Goal: Information Seeking & Learning: Learn about a topic

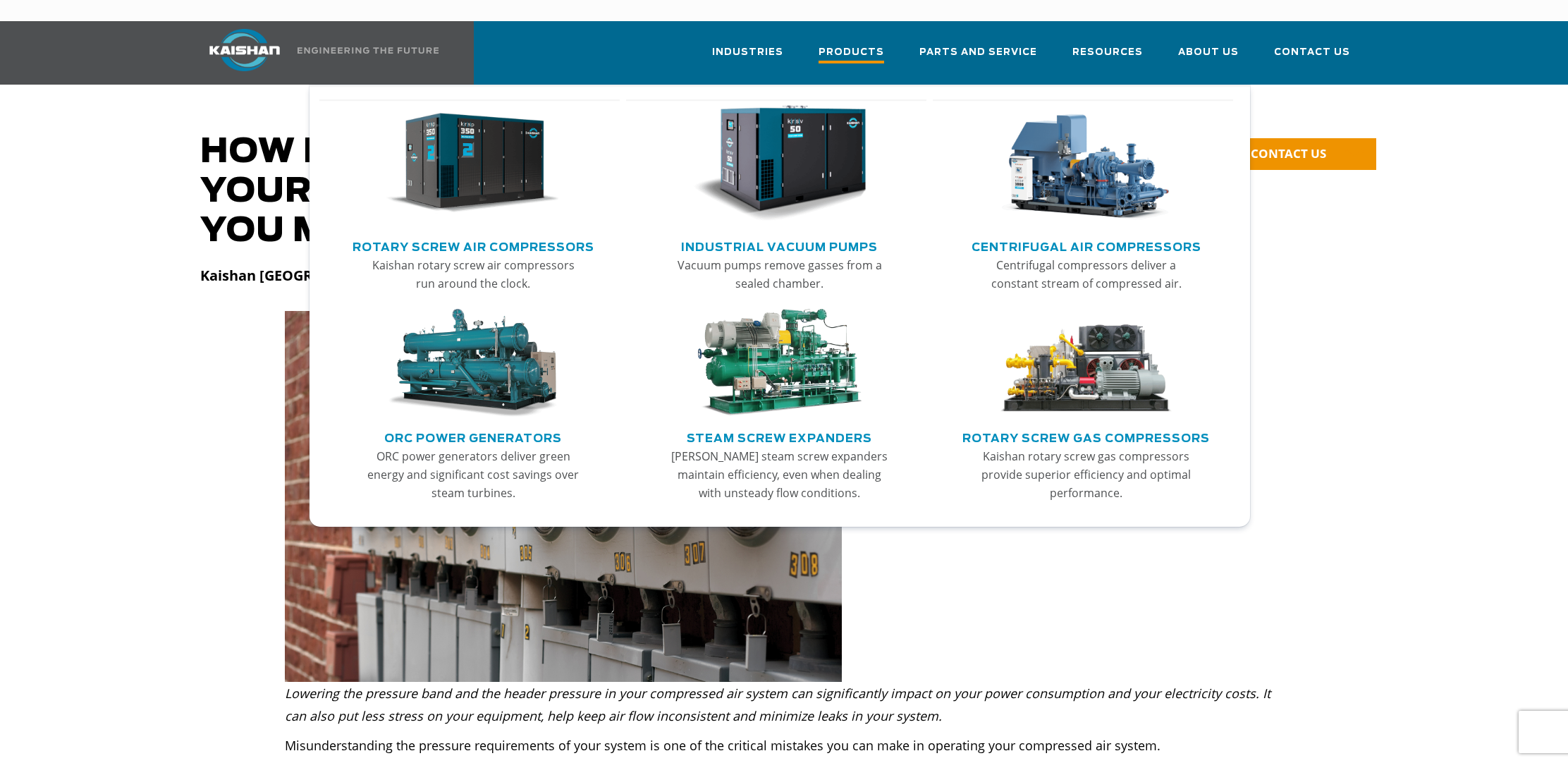
click at [878, 44] on span "Products" at bounding box center [851, 54] width 65 height 19
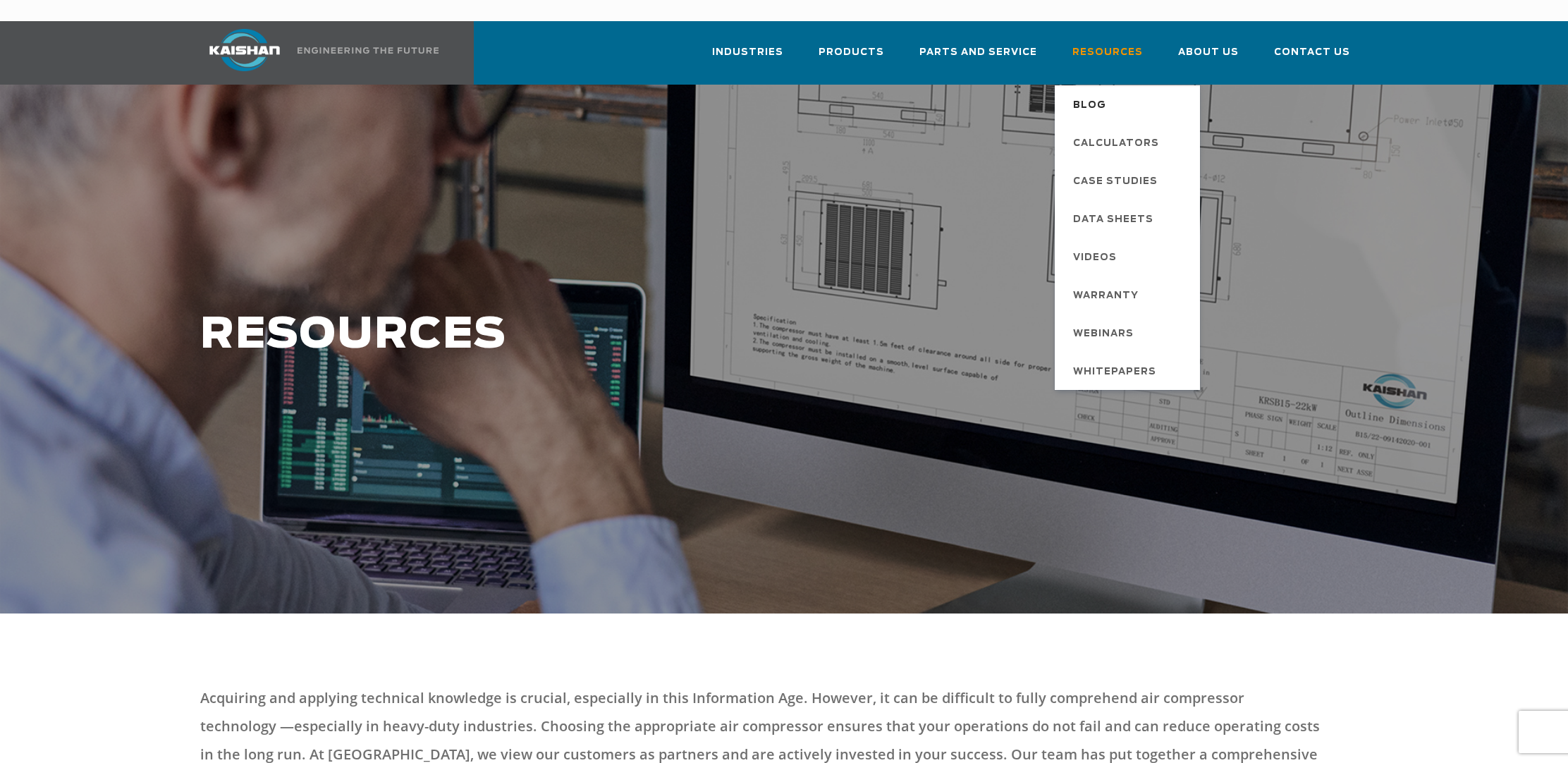
click at [1095, 94] on span "Blog" at bounding box center [1089, 106] width 33 height 24
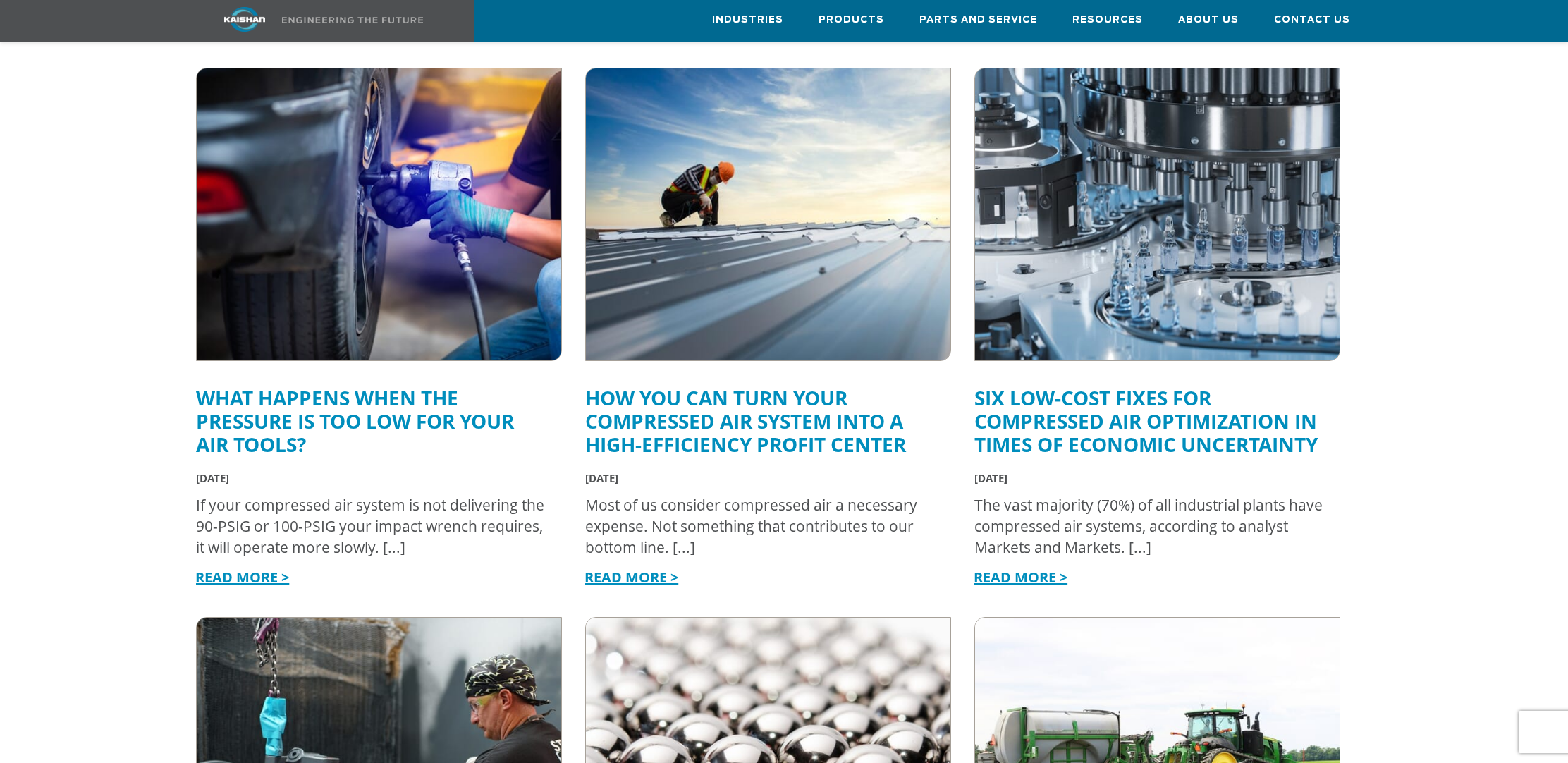
scroll to position [1094, 0]
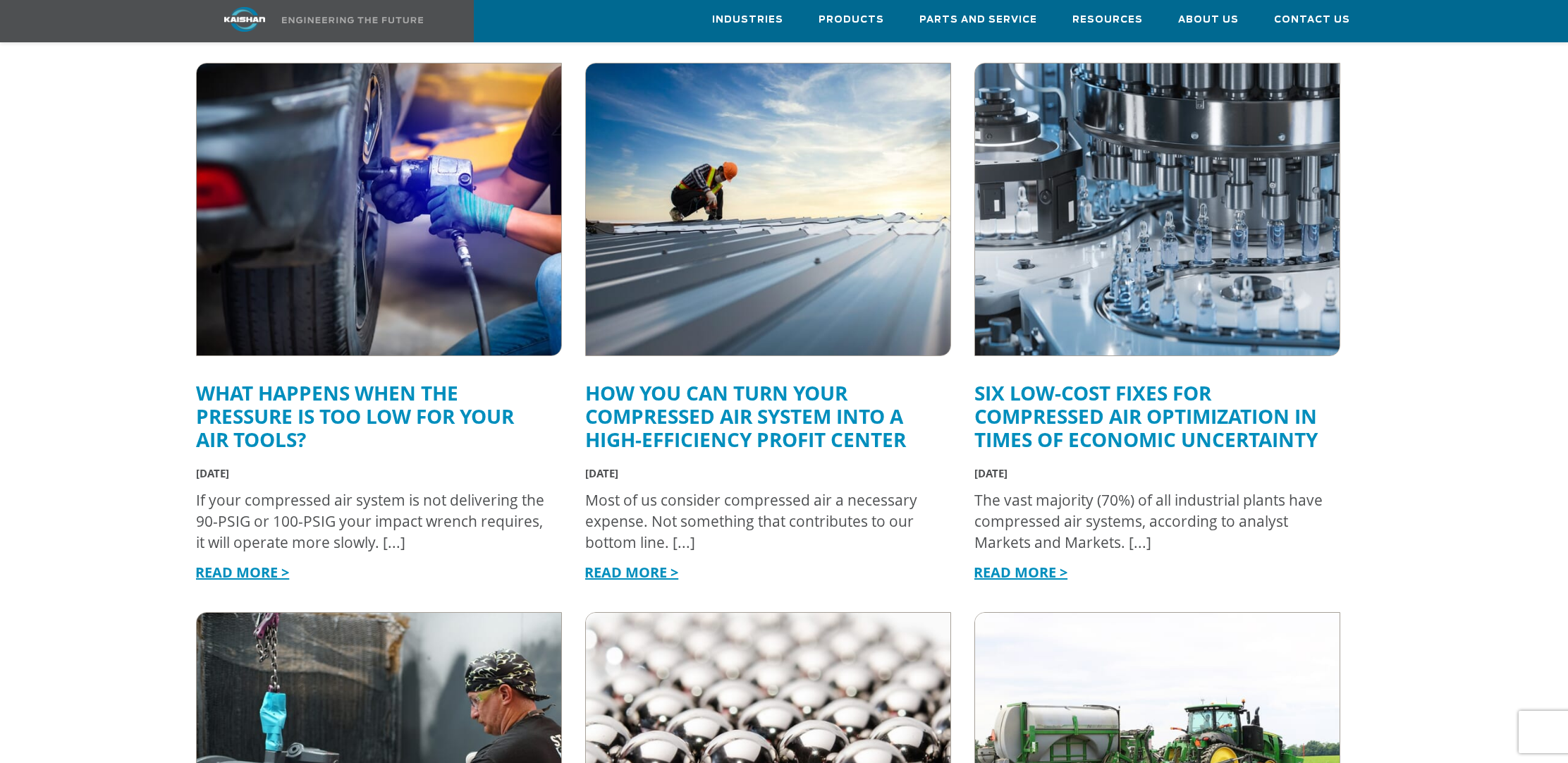
click at [286, 397] on link "What Happens When the Pressure Is Too Low for Your Air Tools?" at bounding box center [355, 416] width 318 height 73
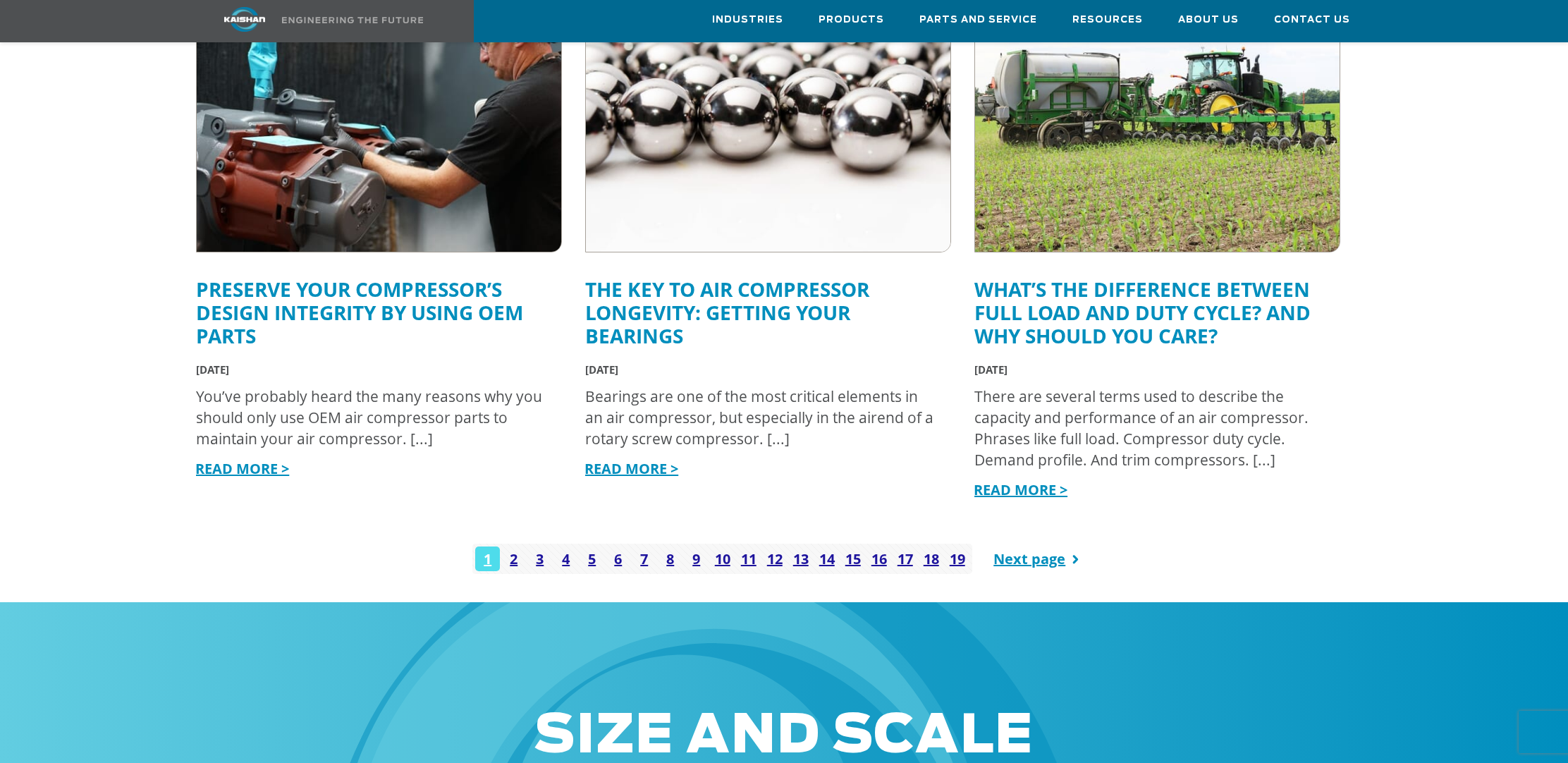
scroll to position [1764, 0]
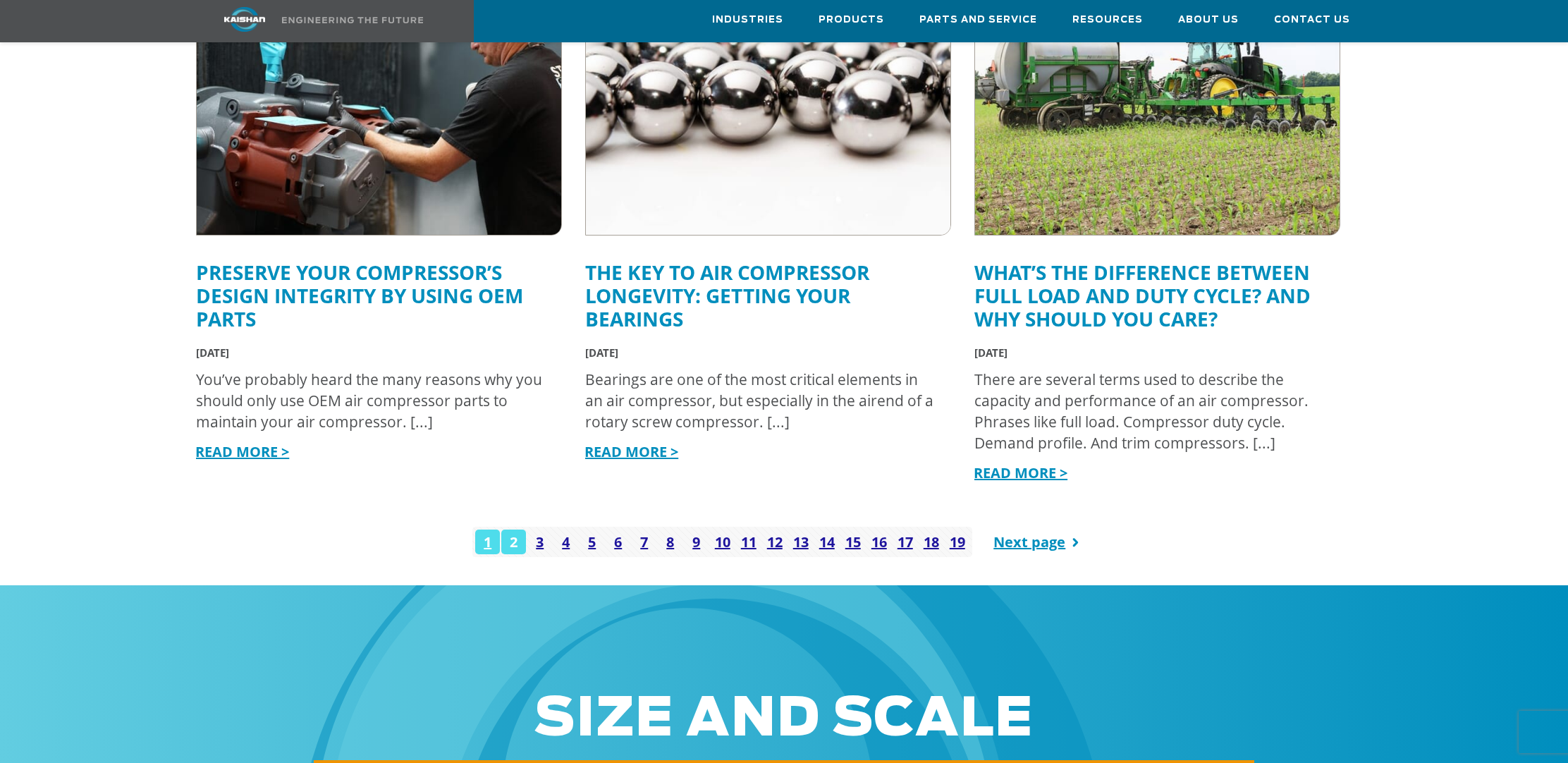
click at [513, 529] on link "2" at bounding box center [513, 541] width 24 height 24
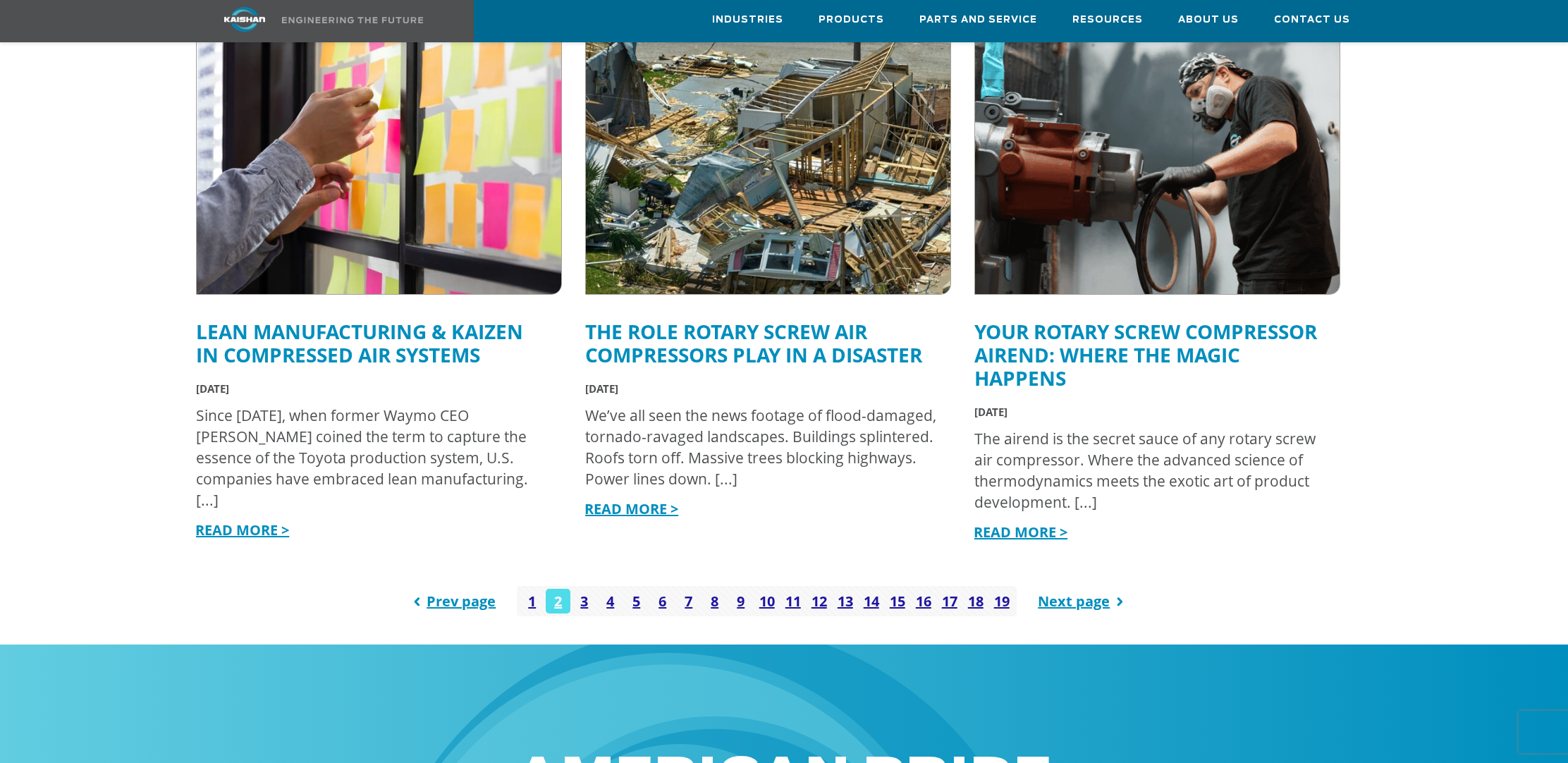
scroll to position [1739, 0]
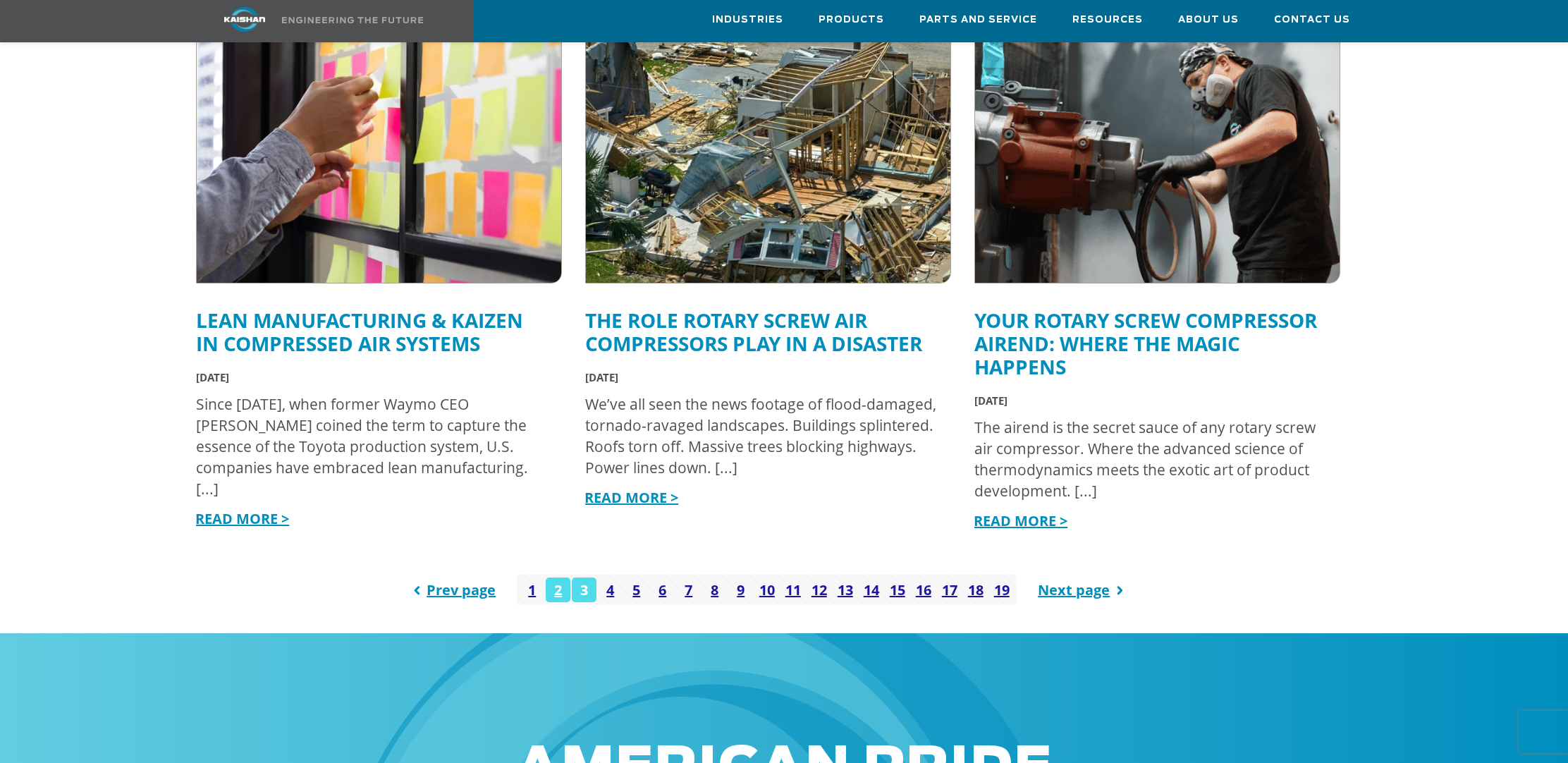
click at [582, 577] on link "3" at bounding box center [584, 589] width 24 height 24
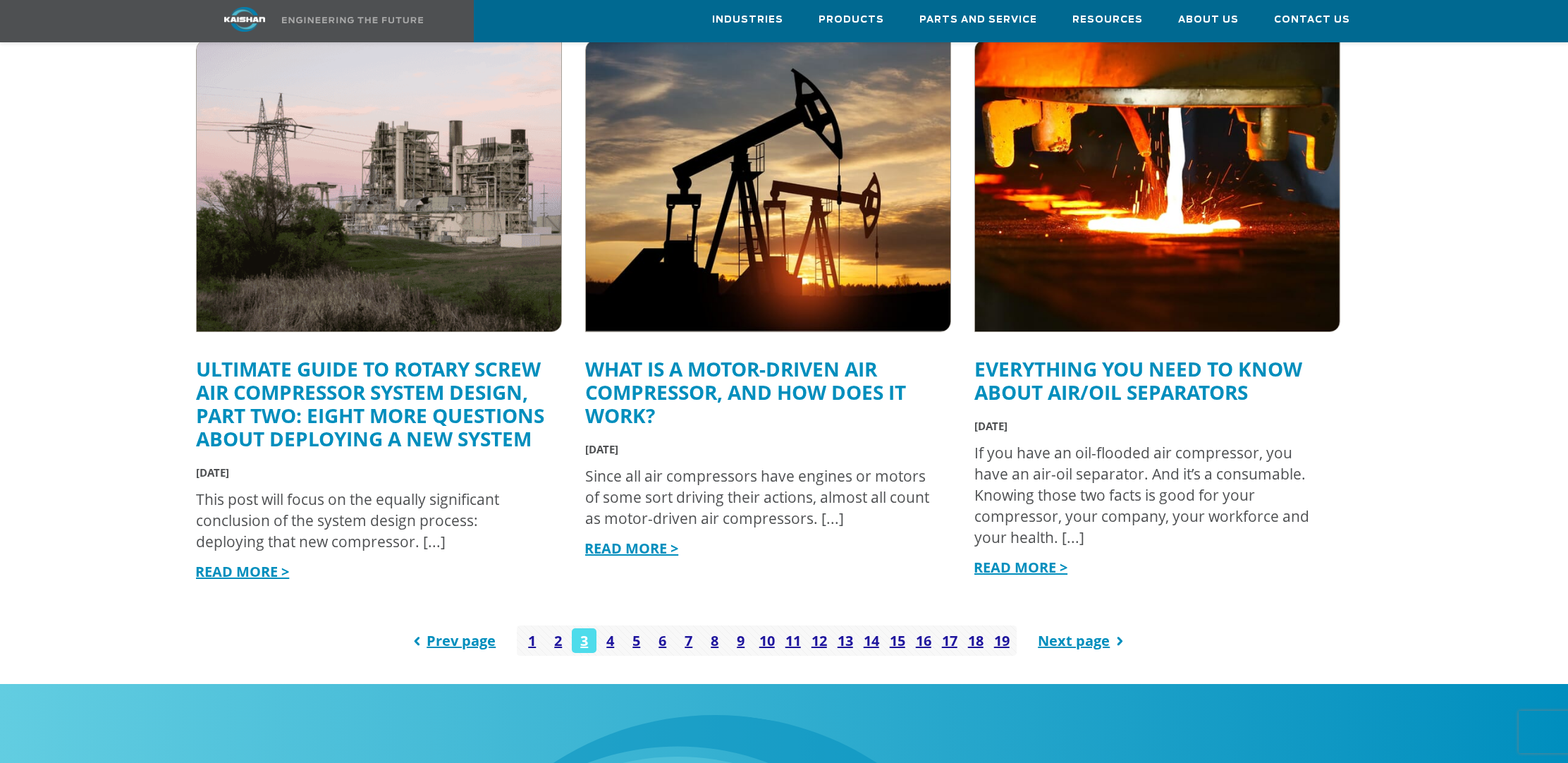
scroll to position [1751, 0]
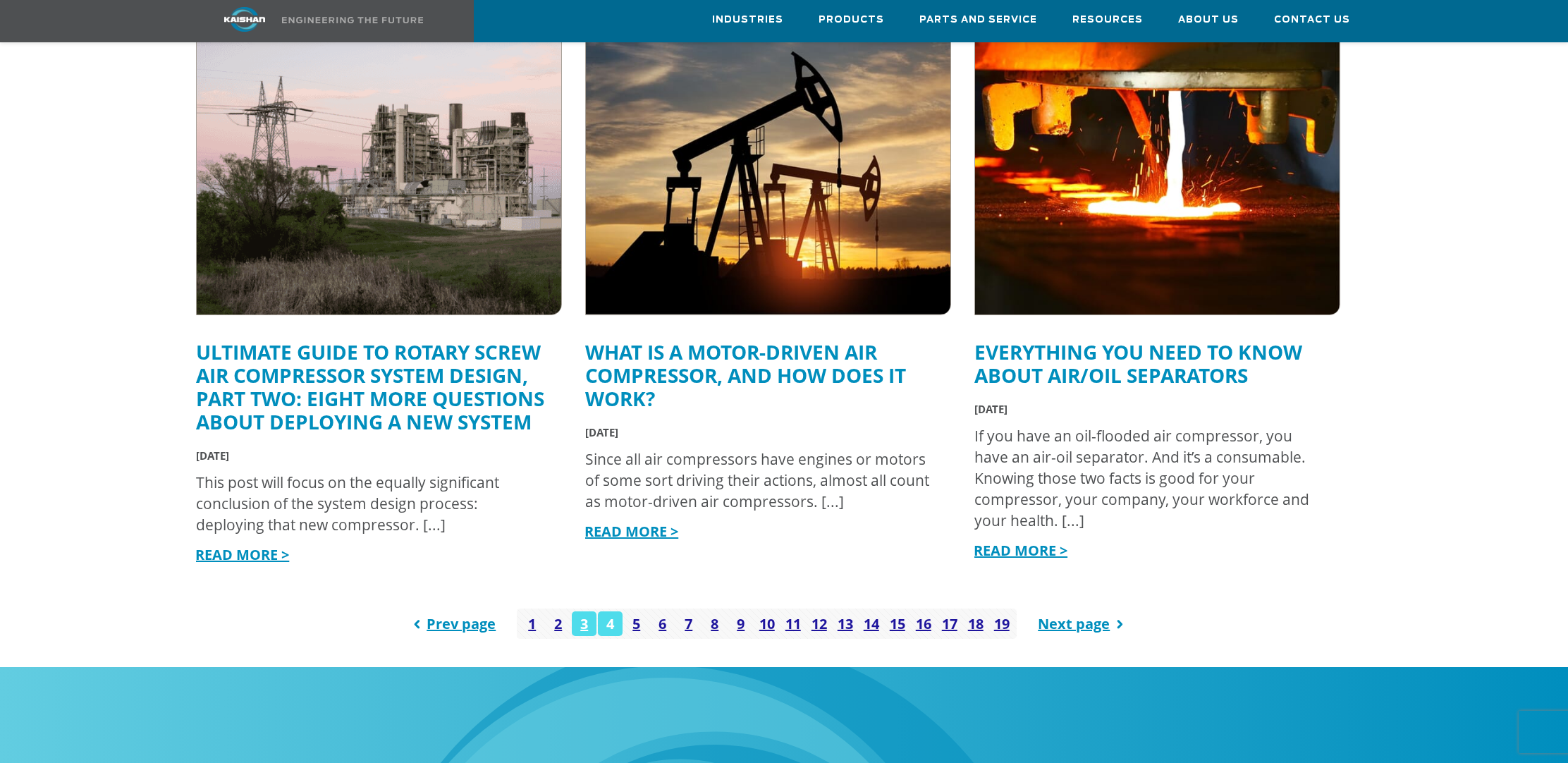
click at [610, 611] on link "4" at bounding box center [610, 623] width 24 height 24
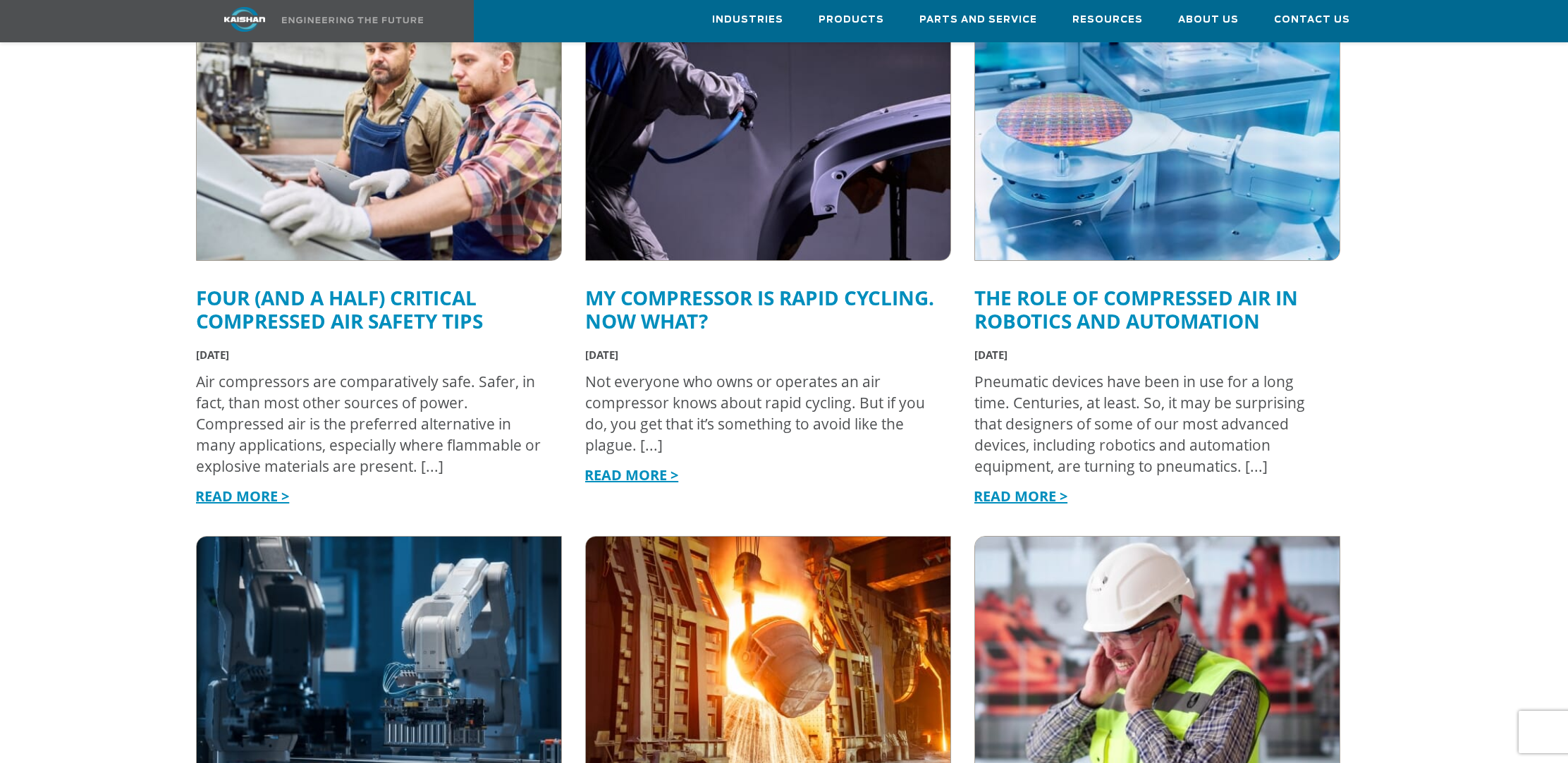
scroll to position [1198, 0]
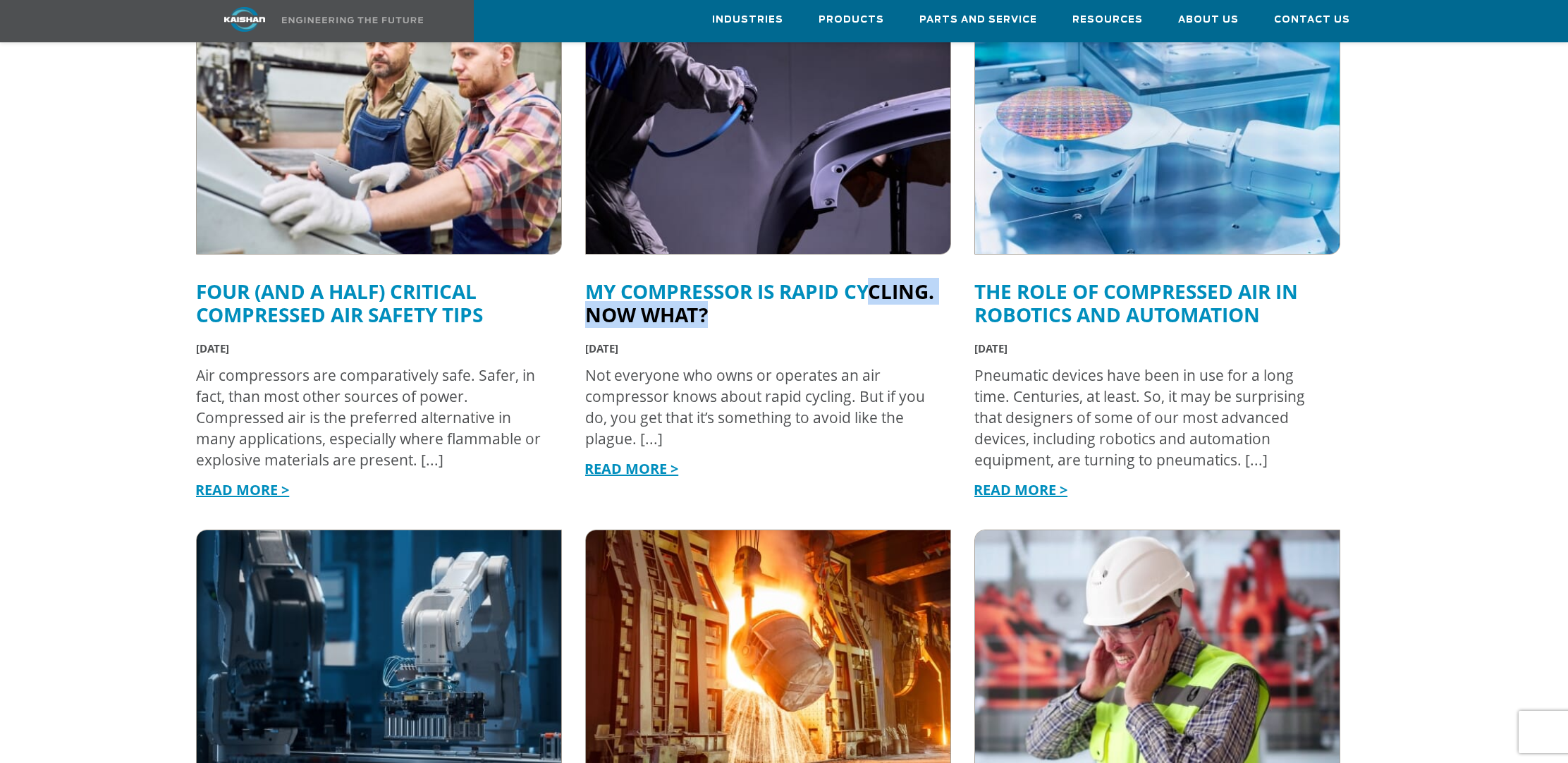
drag, startPoint x: 768, startPoint y: 299, endPoint x: 613, endPoint y: 280, distance: 156.2
click at [613, 280] on h4 "My Compressor is Rapid Cycling. Now what?" at bounding box center [761, 302] width 352 height 46
click at [624, 278] on link "My Compressor is Rapid Cycling. Now what?" at bounding box center [759, 303] width 349 height 50
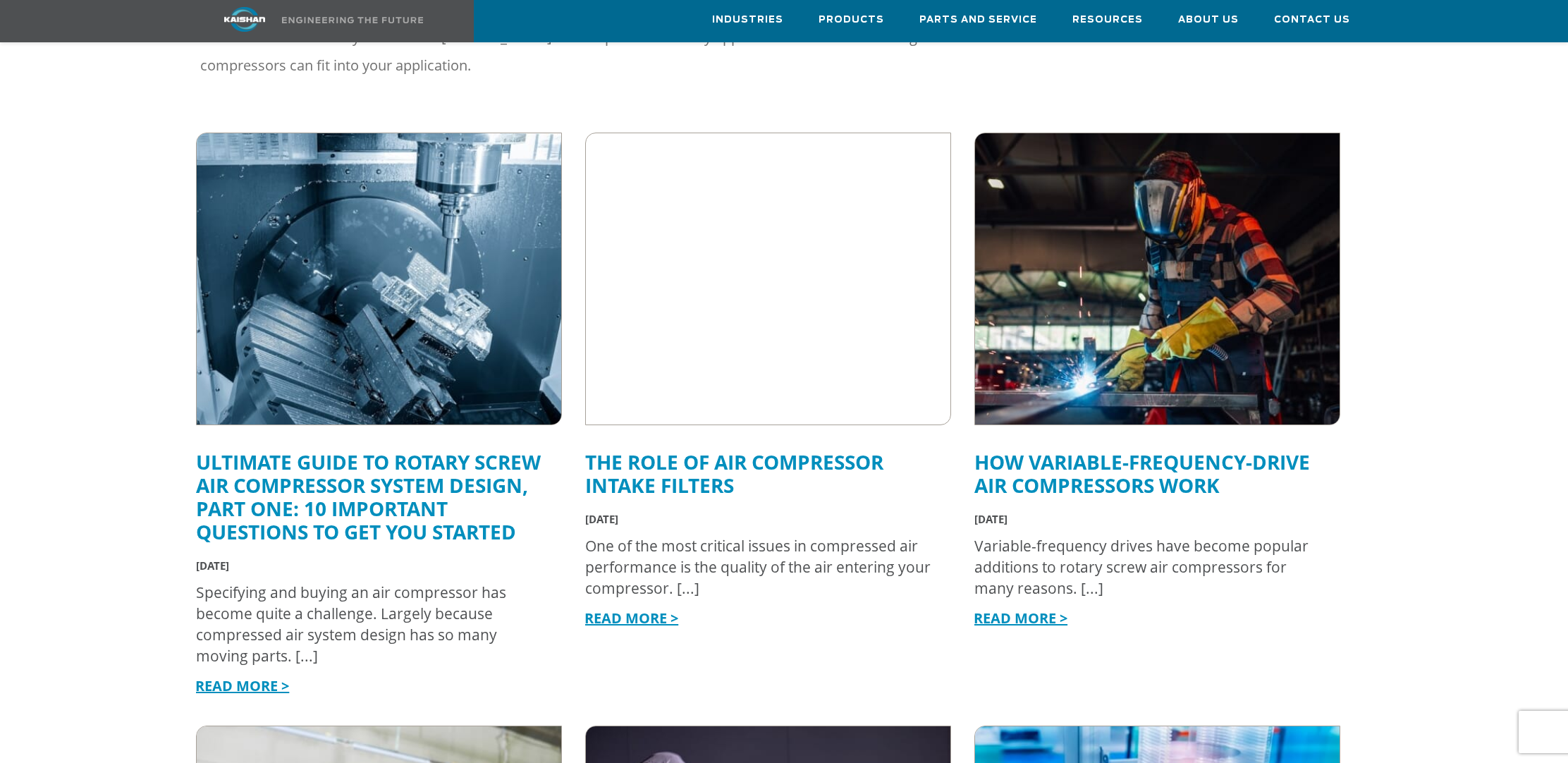
scroll to position [423, 0]
